Goal: Task Accomplishment & Management: Use online tool/utility

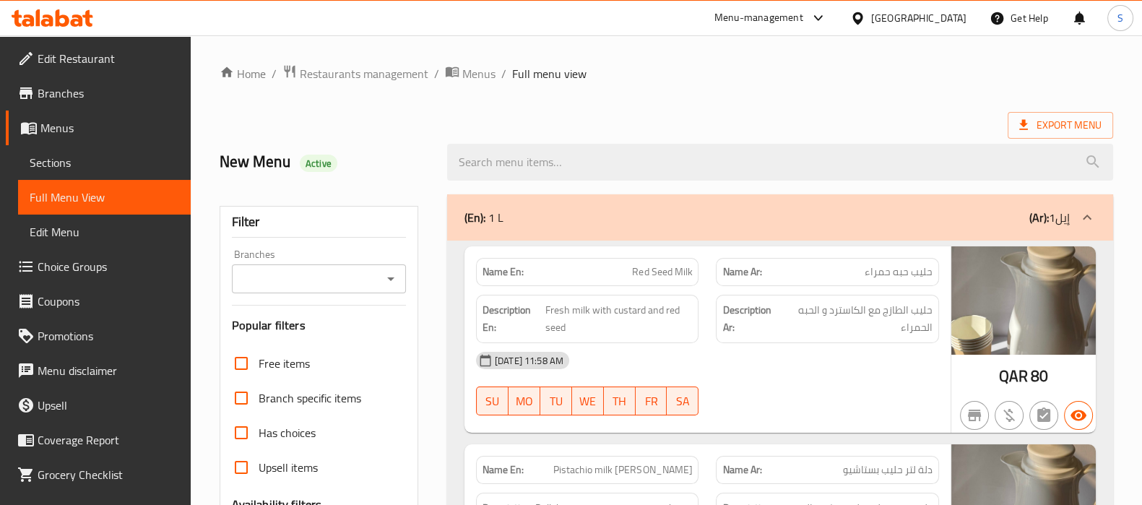
click at [78, 27] on div at bounding box center [52, 18] width 105 height 29
click at [79, 25] on icon at bounding box center [77, 20] width 12 height 12
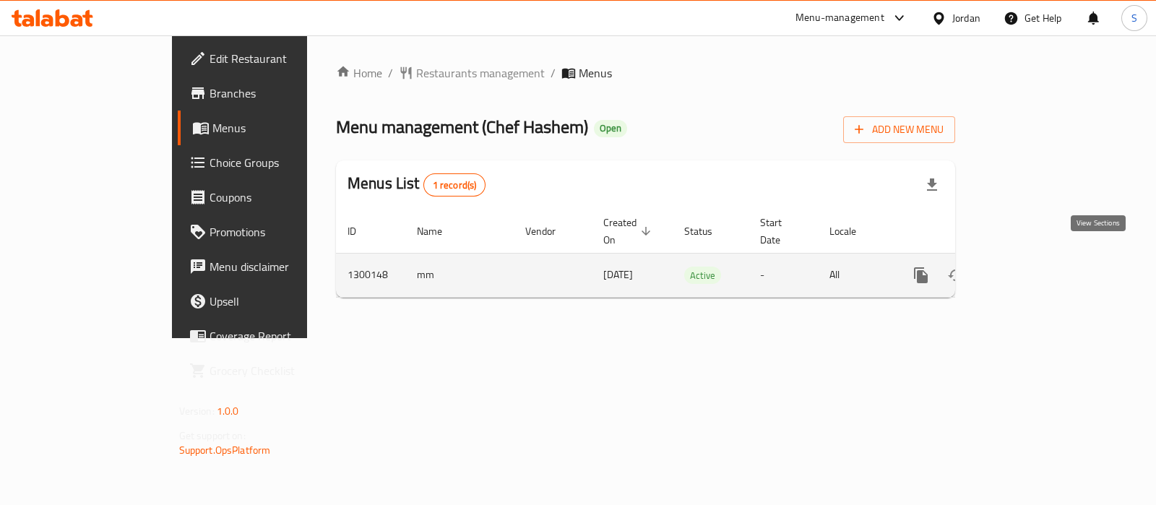
click at [1034, 267] on icon "enhanced table" at bounding box center [1025, 275] width 17 height 17
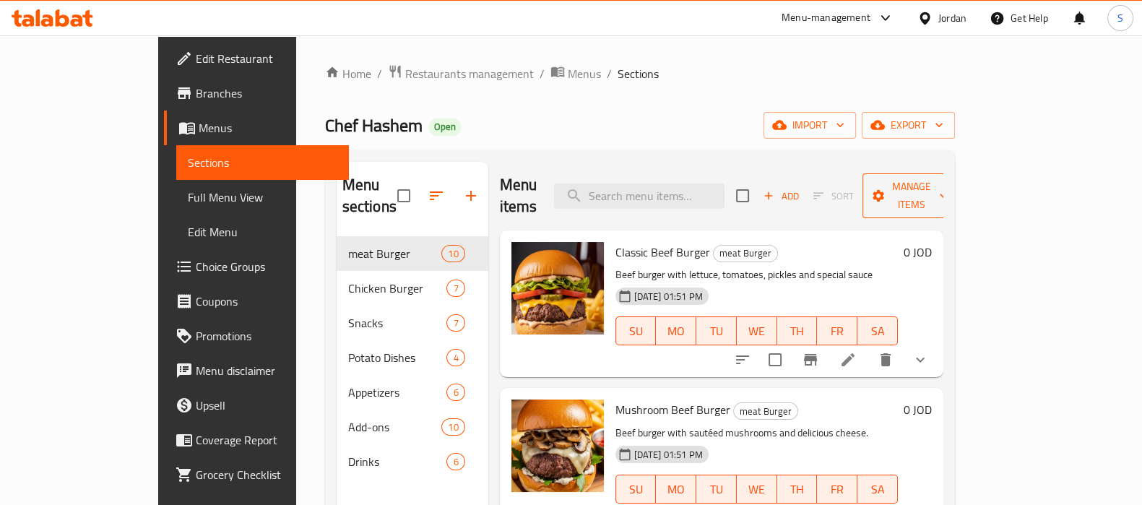
click at [948, 186] on span "Manage items" at bounding box center [911, 196] width 74 height 36
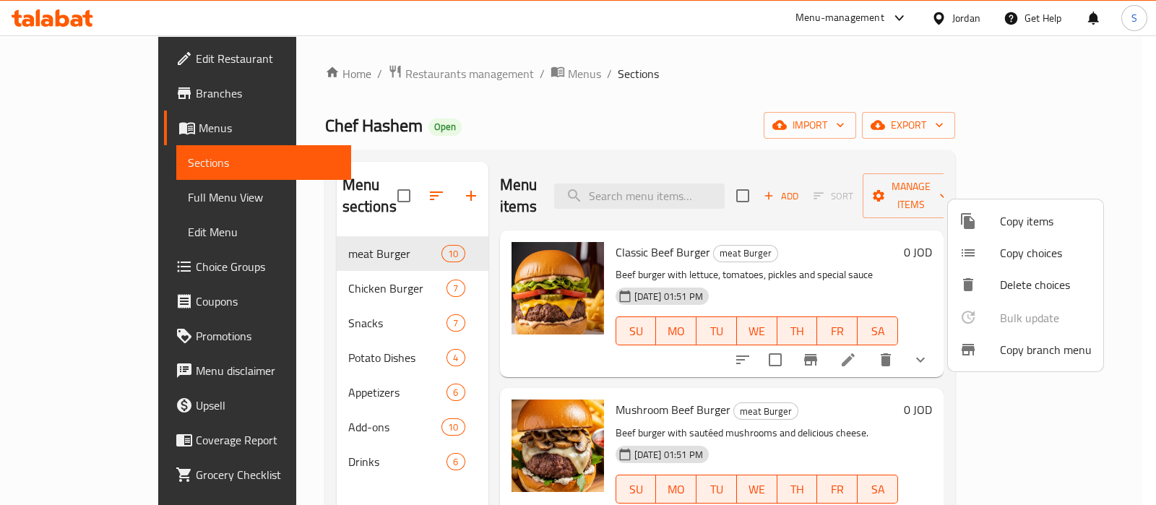
click at [1012, 360] on li "Copy branch menu" at bounding box center [1025, 350] width 155 height 32
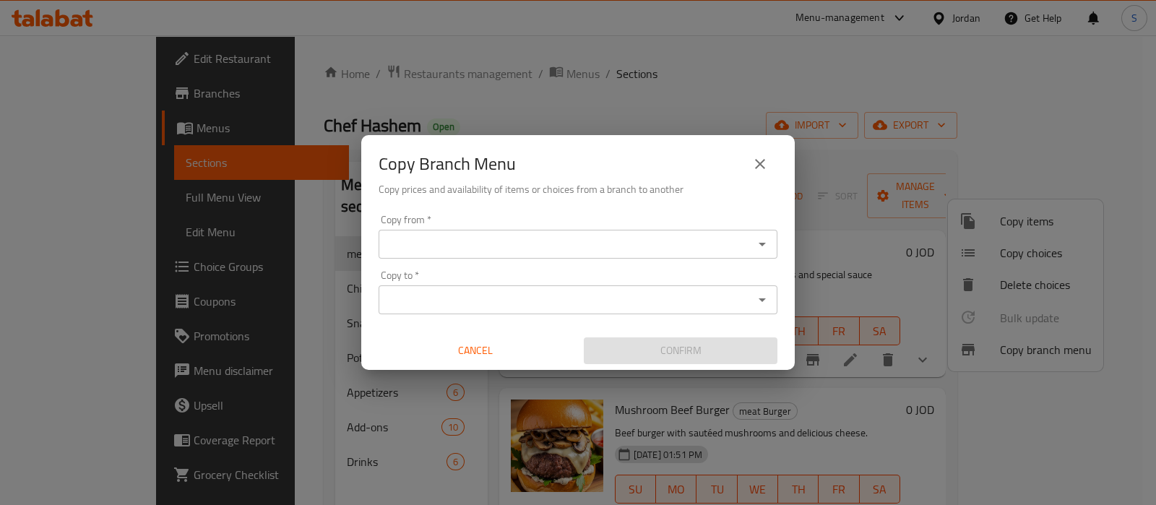
click at [470, 250] on input "Copy from   *" at bounding box center [566, 244] width 366 height 20
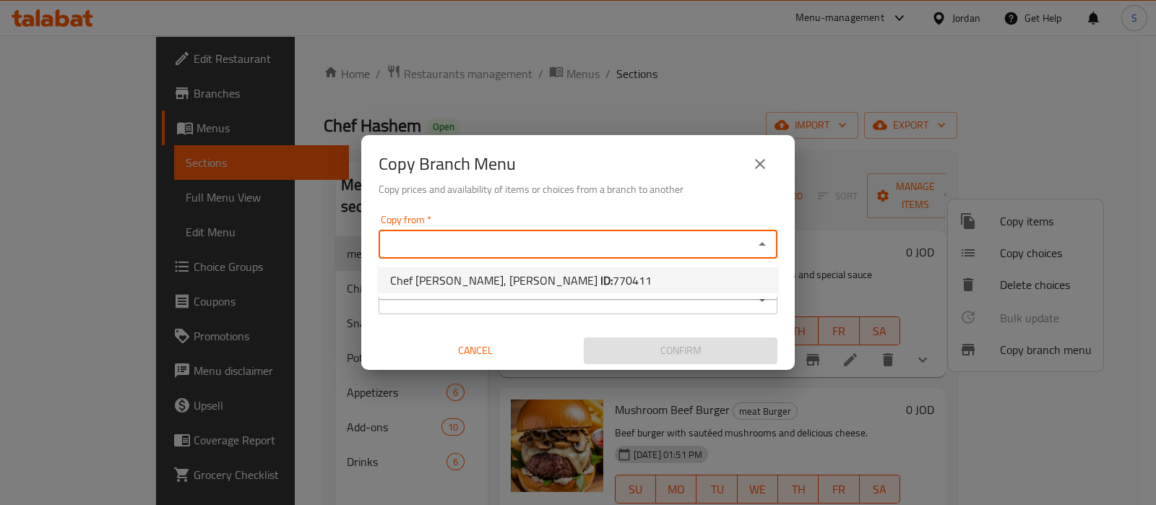
click at [475, 273] on span "Chef Hashem, Al Hikmah ID: 770411" at bounding box center [521, 280] width 262 height 17
type input "Chef Hashem, Al Hikmah"
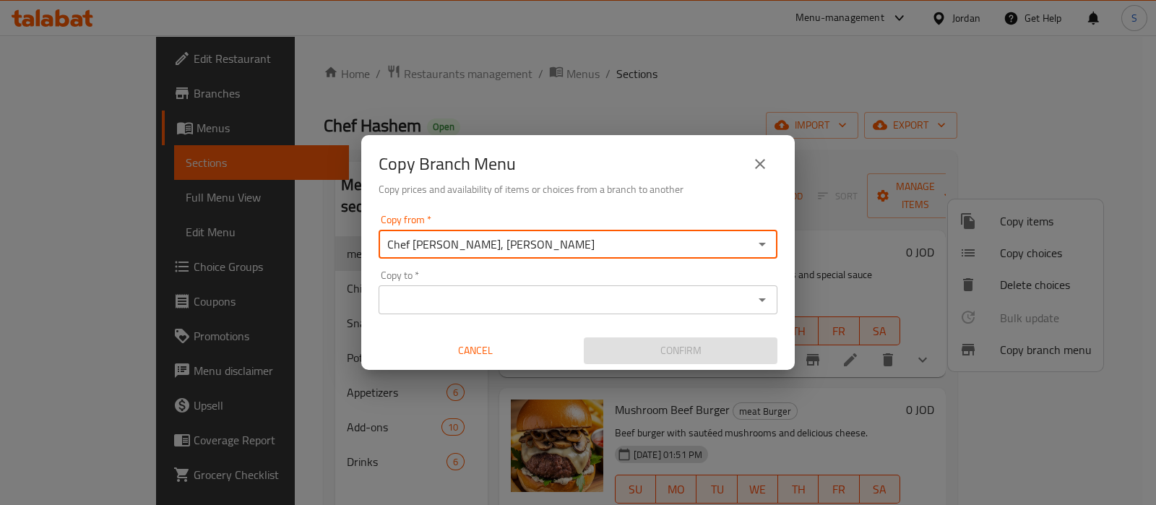
click at [471, 296] on input "Copy to   *" at bounding box center [566, 300] width 366 height 20
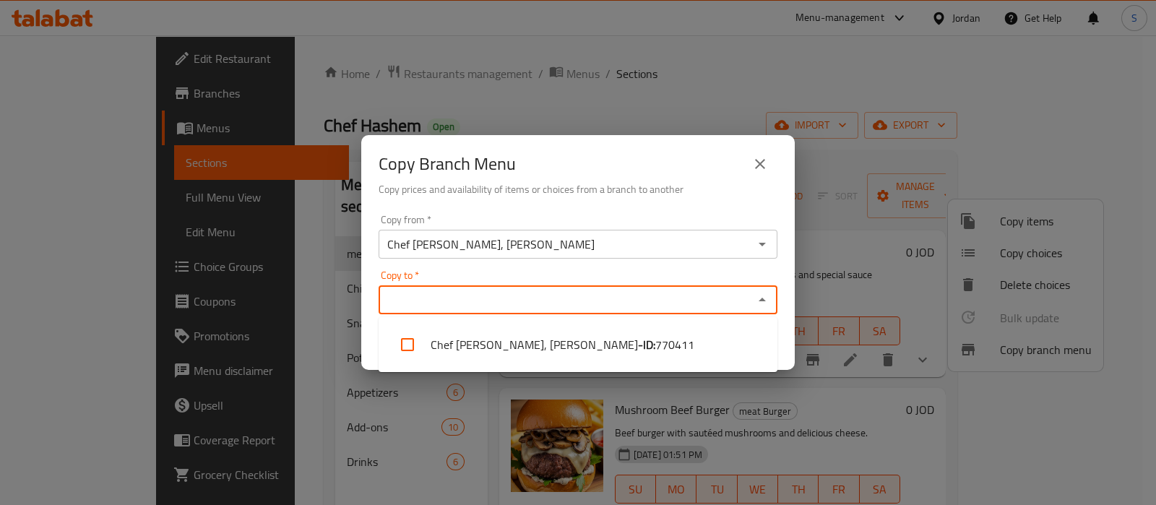
click at [509, 230] on div "Chef Hashem, Al Hikmah Copy from *" at bounding box center [578, 244] width 399 height 29
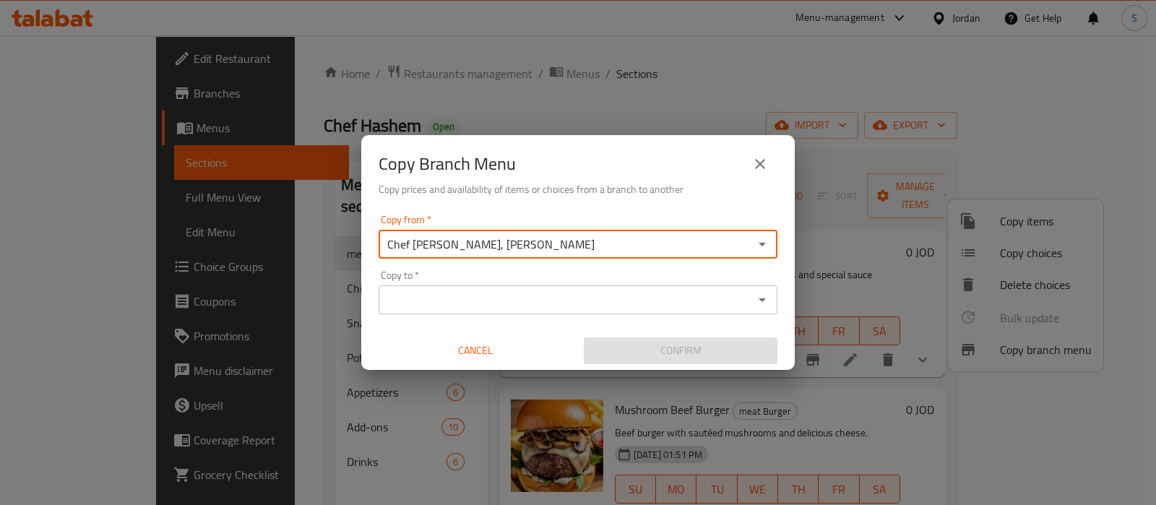
click at [759, 165] on icon "close" at bounding box center [760, 164] width 10 height 10
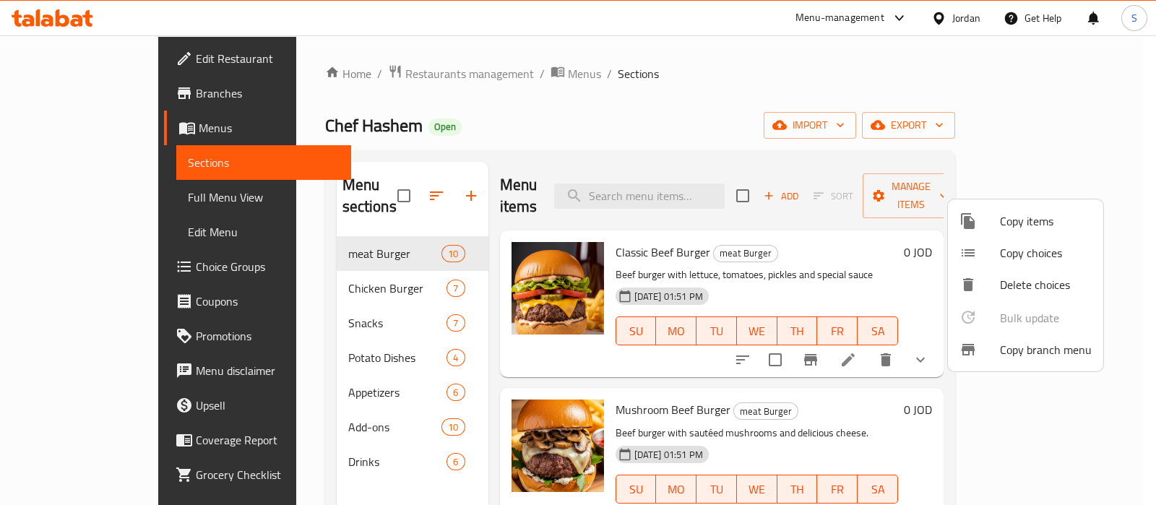
click at [999, 346] on li "Copy branch menu" at bounding box center [1025, 350] width 155 height 32
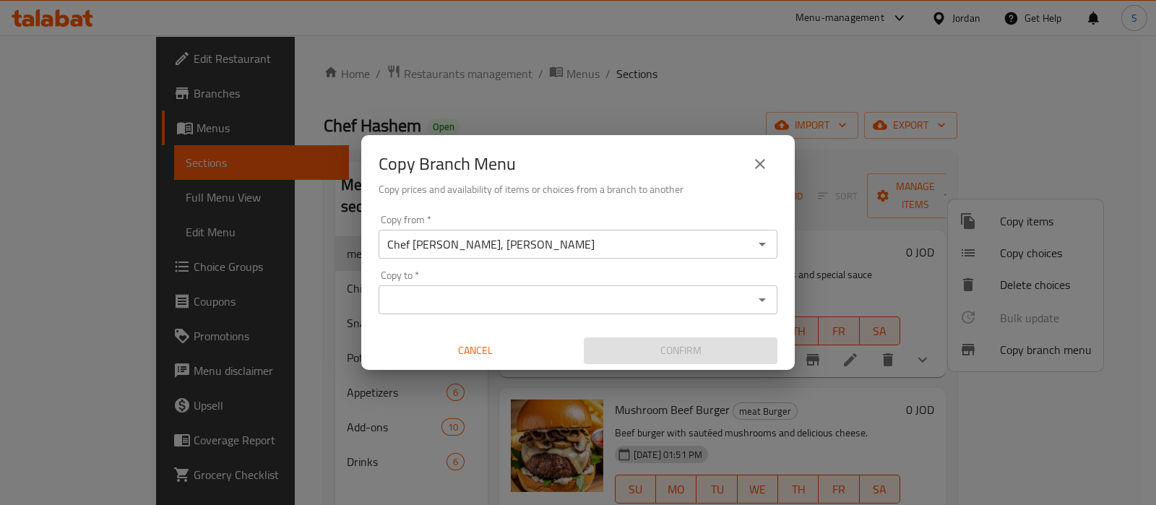
click at [458, 294] on input "Copy to   *" at bounding box center [566, 300] width 366 height 20
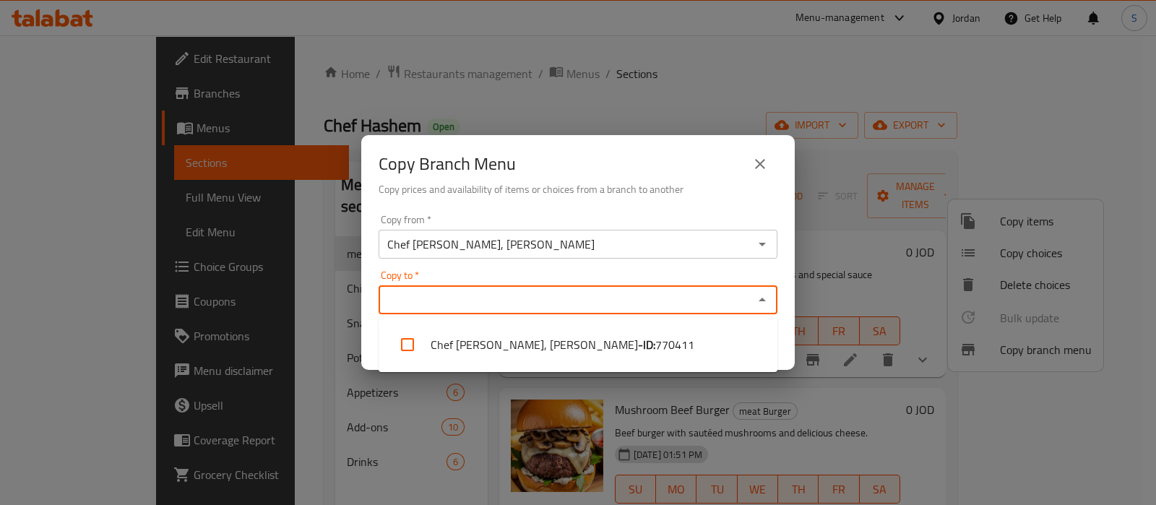
click at [522, 108] on div "Copy Branch Menu Copy prices and availability of items or choices from a branch…" at bounding box center [578, 252] width 1156 height 505
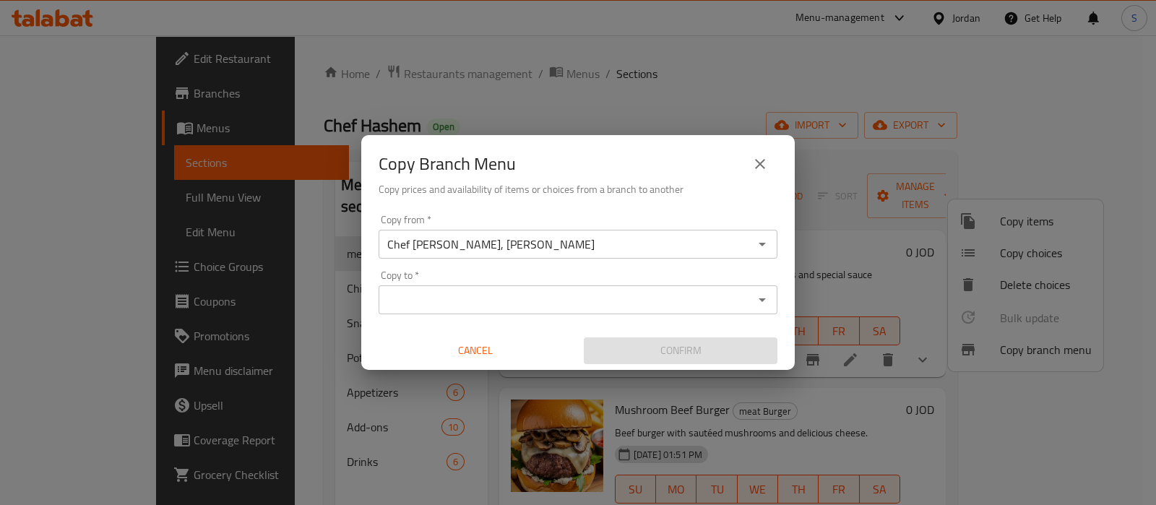
click at [94, 109] on div "Copy Branch Menu Copy prices and availability of items or choices from a branch…" at bounding box center [578, 252] width 1156 height 505
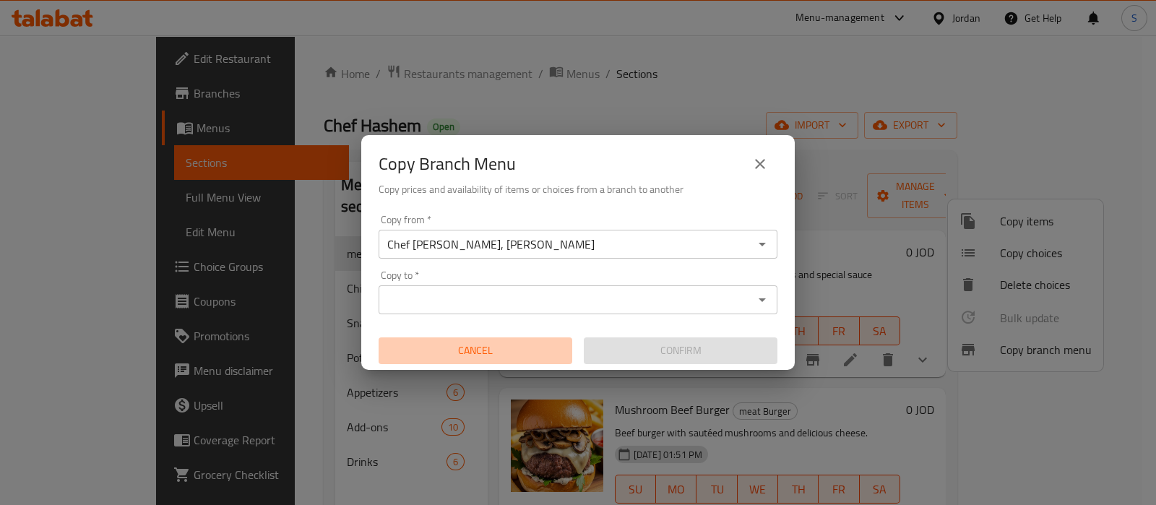
click at [466, 340] on button "Cancel" at bounding box center [476, 350] width 194 height 27
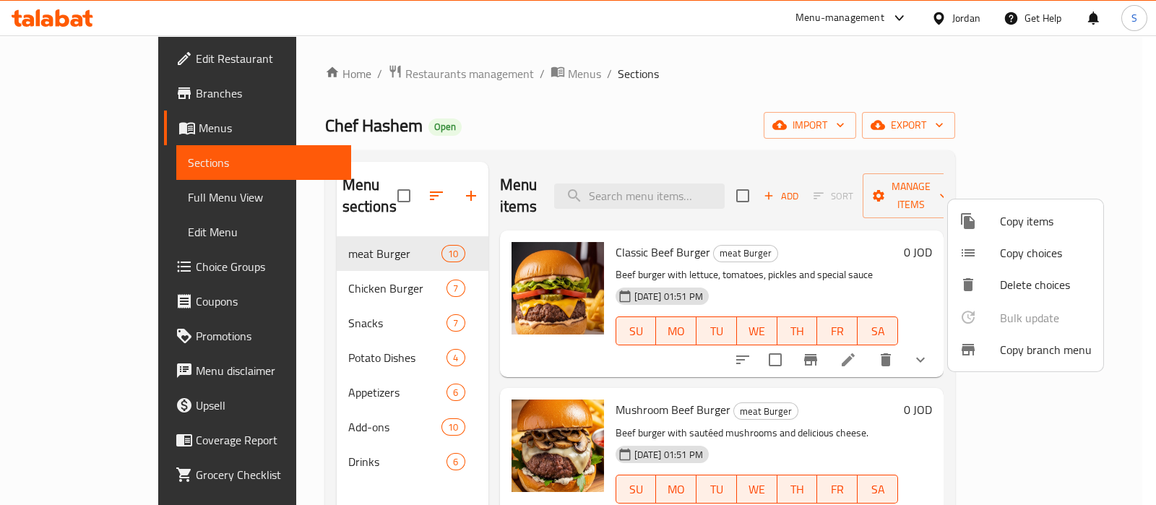
click at [88, 58] on div at bounding box center [578, 252] width 1156 height 505
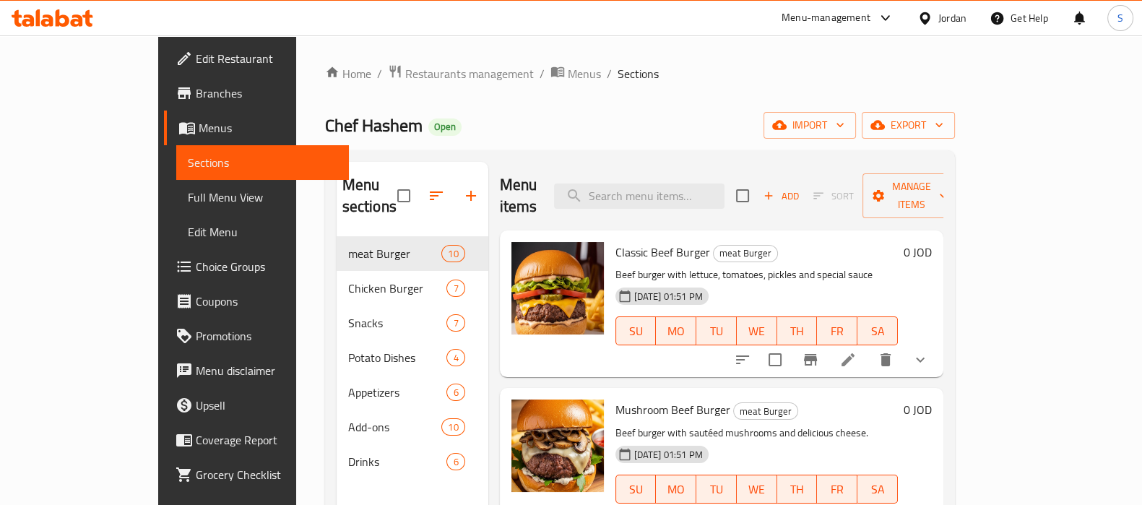
click at [196, 54] on span "Edit Restaurant" at bounding box center [267, 58] width 142 height 17
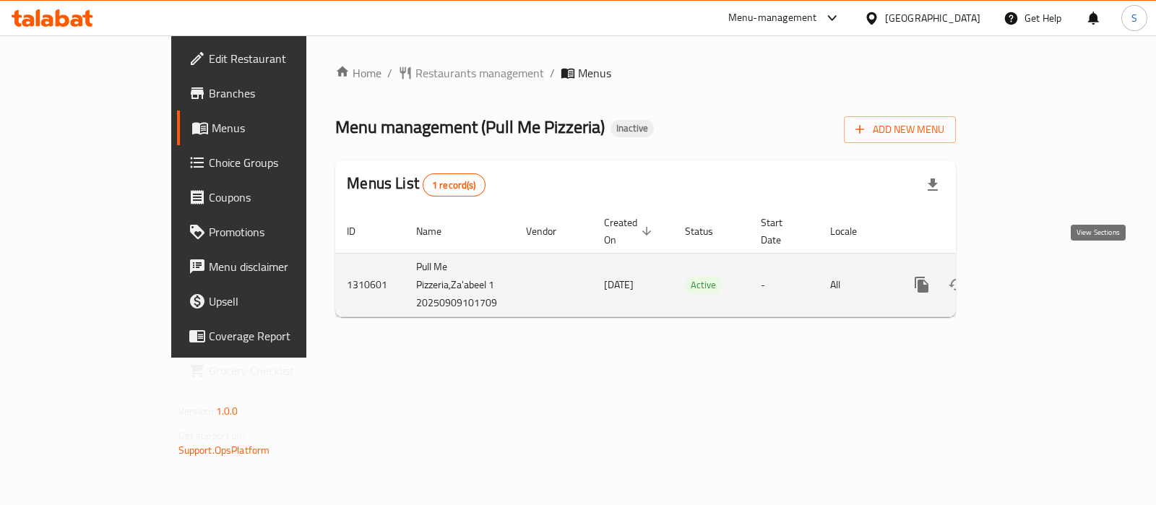
click at [1043, 274] on link "enhanced table" at bounding box center [1026, 284] width 35 height 35
